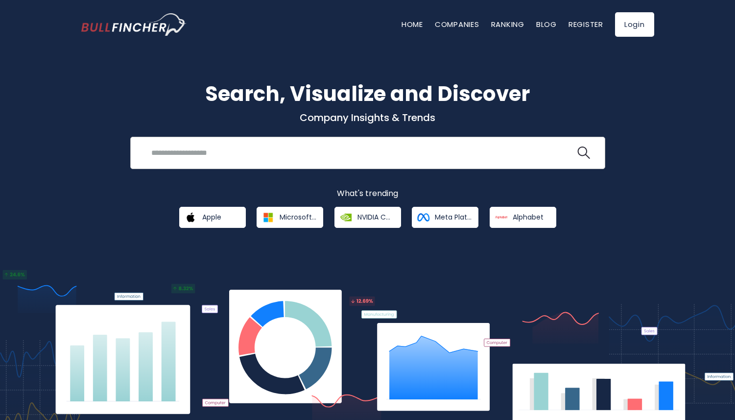
click at [291, 153] on input "search" at bounding box center [360, 152] width 430 height 18
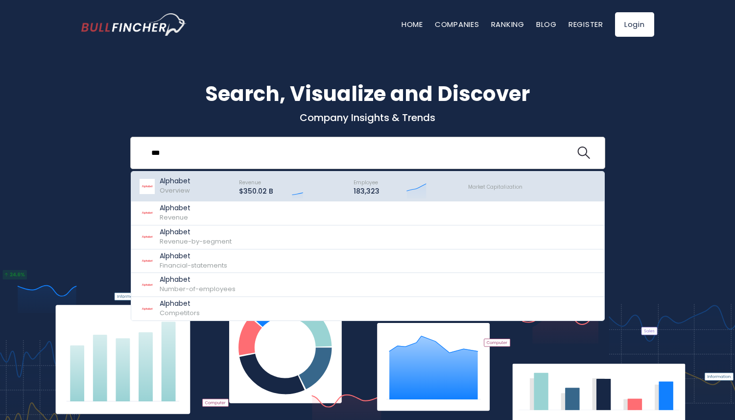
type input "***"
click at [180, 181] on p "Alphabet" at bounding box center [175, 181] width 31 height 8
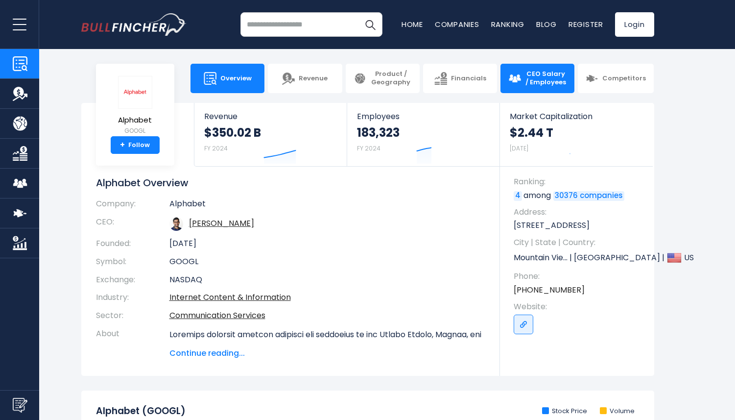
click at [534, 87] on link "CEO Salary / Employees" at bounding box center [537, 78] width 74 height 29
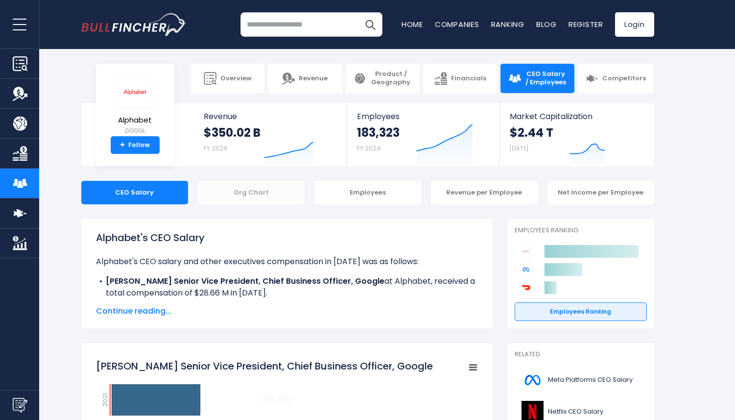
click at [261, 194] on div "Org Chart" at bounding box center [251, 193] width 107 height 24
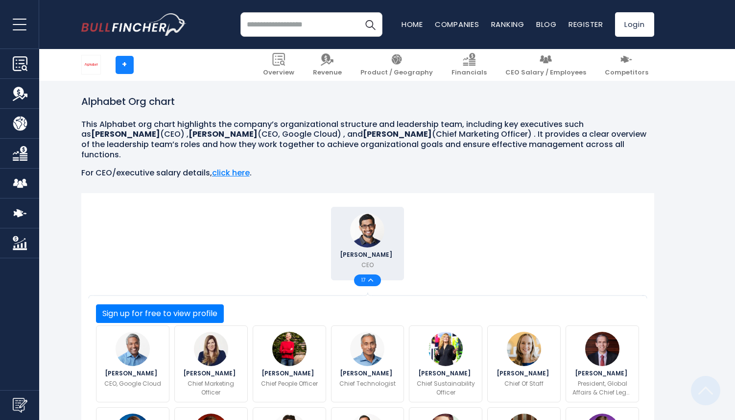
scroll to position [306, 0]
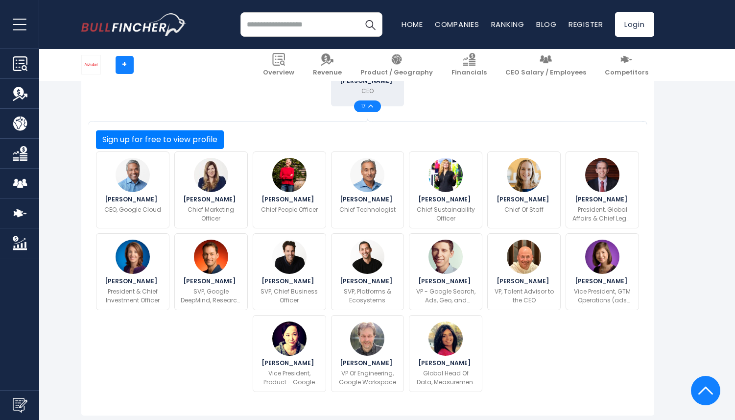
click at [267, 28] on input "search" at bounding box center [311, 24] width 142 height 24
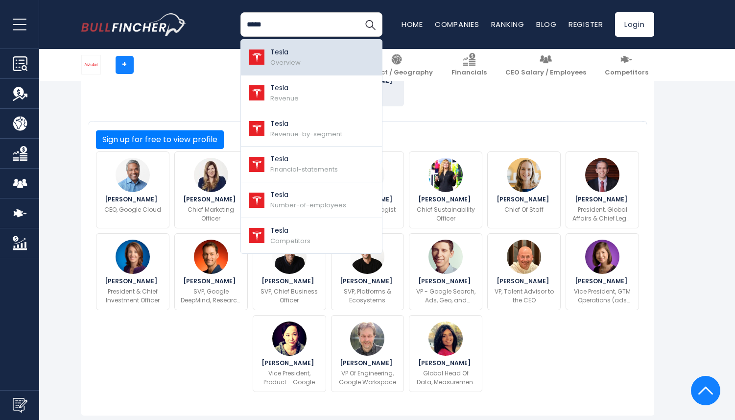
type input "*****"
click at [284, 57] on div "Tesla Overview" at bounding box center [285, 57] width 30 height 21
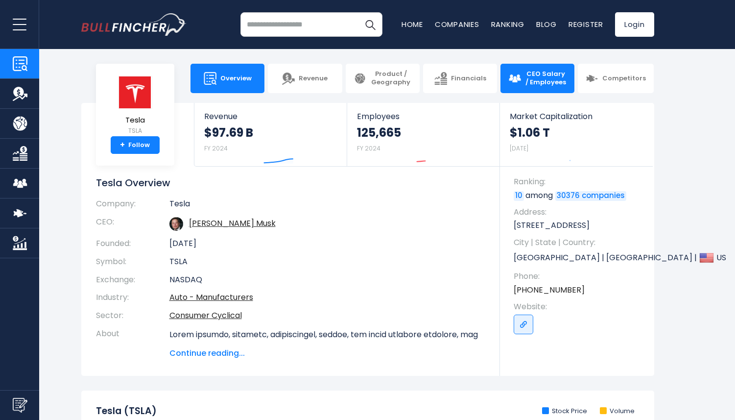
click at [532, 86] on span "CEO Salary / Employees" at bounding box center [546, 78] width 42 height 17
click at [535, 80] on span "CEO Salary / Employees" at bounding box center [546, 78] width 42 height 17
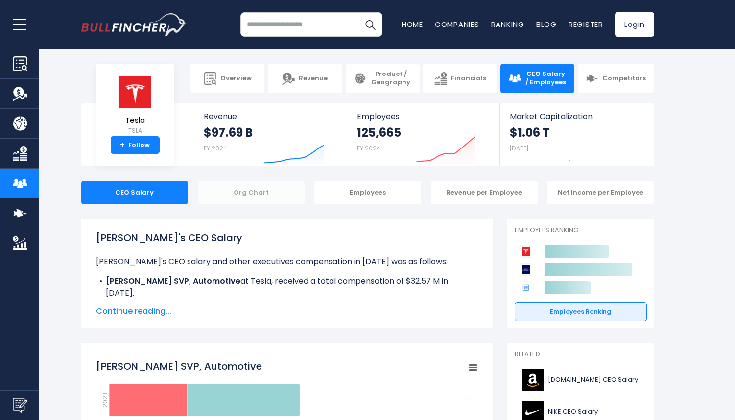
click at [257, 192] on div "Org Chart" at bounding box center [251, 193] width 107 height 24
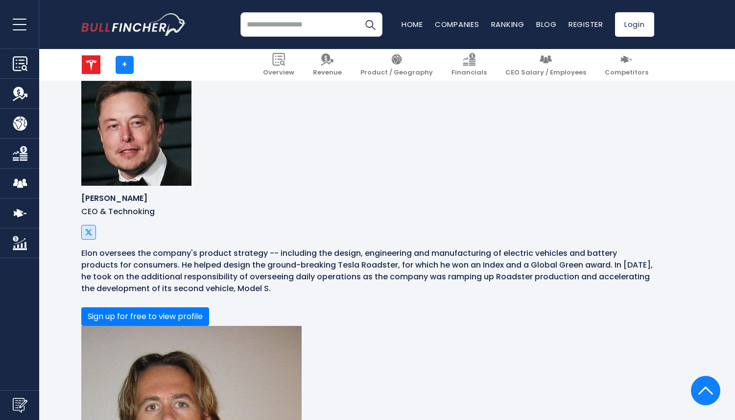
scroll to position [656, 0]
